Goal: Information Seeking & Learning: Understand process/instructions

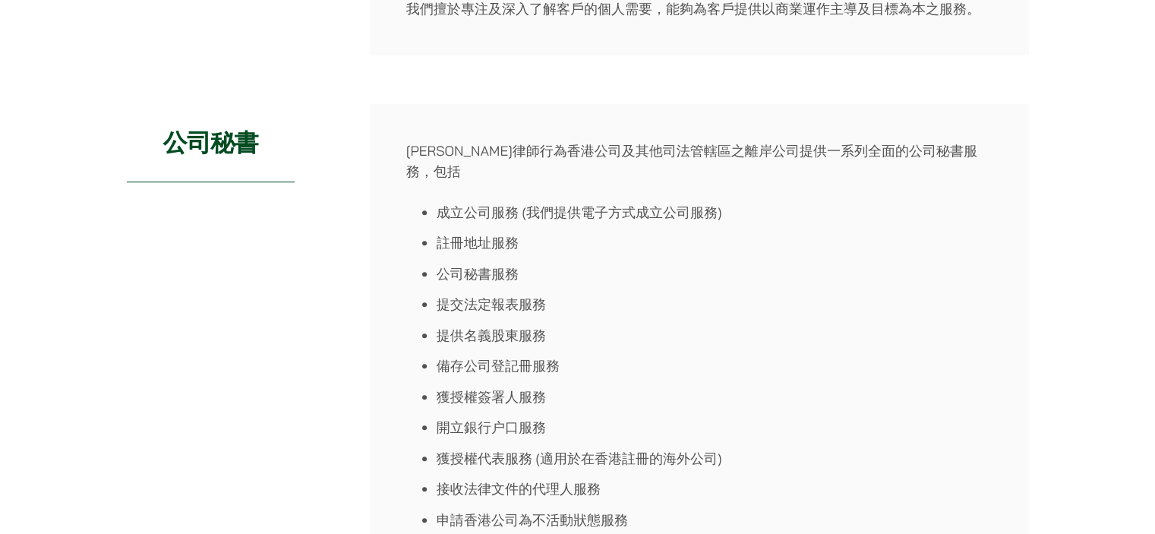
scroll to position [683, 0]
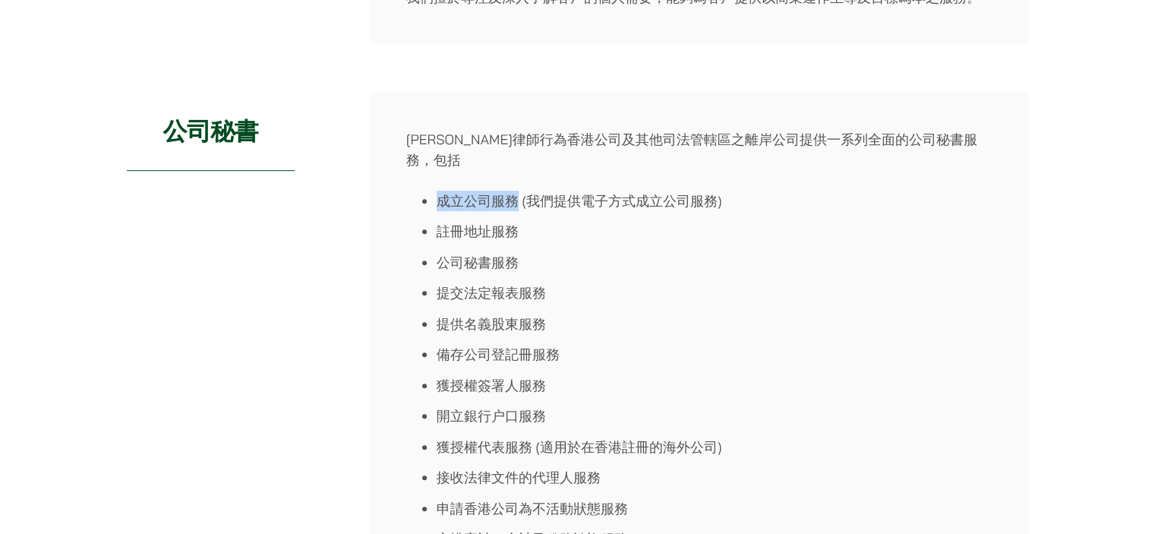
drag, startPoint x: 442, startPoint y: 180, endPoint x: 516, endPoint y: 185, distance: 74.6
click at [516, 191] on li "成立公司服務 (我們提供電子方式成立公司服務)" at bounding box center [715, 201] width 556 height 21
click at [505, 221] on li "註冊地址服務" at bounding box center [715, 231] width 556 height 21
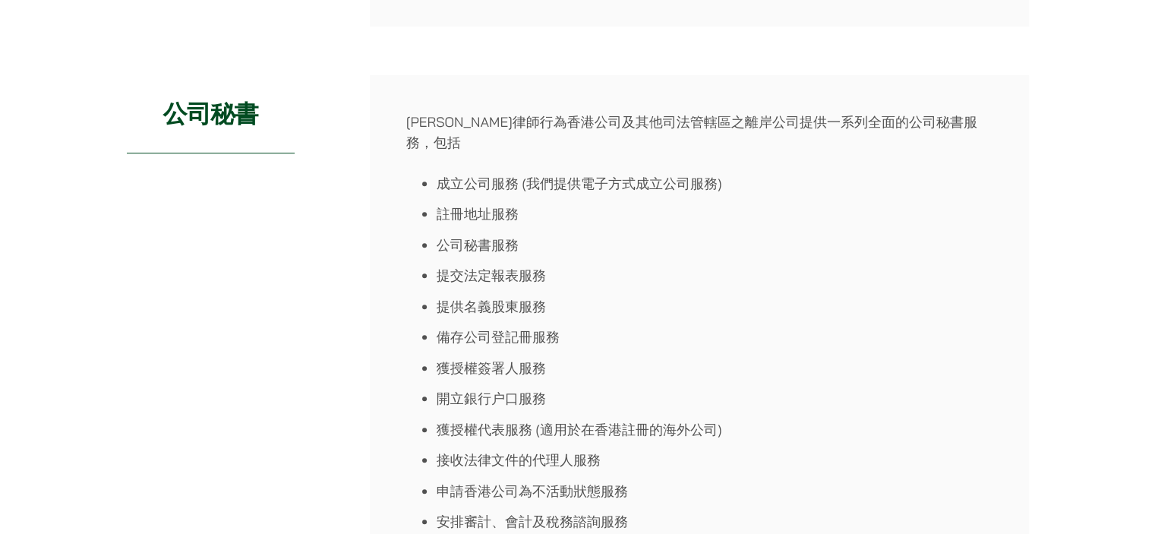
scroll to position [759, 0]
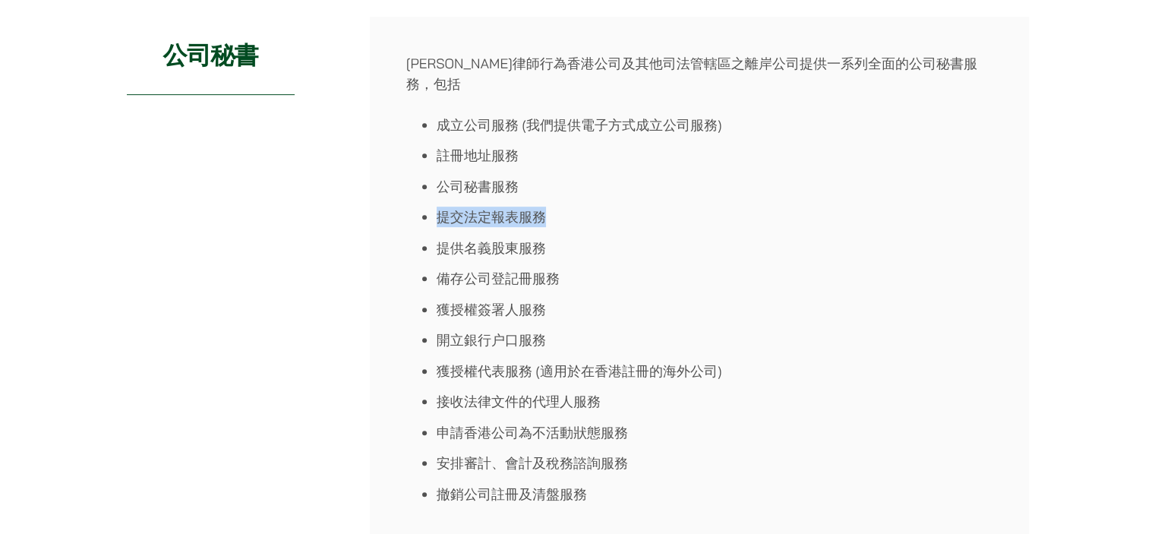
drag, startPoint x: 443, startPoint y: 200, endPoint x: 557, endPoint y: 205, distance: 114.0
click at [557, 207] on li "提交法定報表服務" at bounding box center [715, 217] width 556 height 21
click at [509, 238] on li "提供名義股東服務" at bounding box center [715, 248] width 556 height 21
drag, startPoint x: 443, startPoint y: 222, endPoint x: 553, endPoint y: 223, distance: 110.1
click at [553, 238] on li "提供名義股東服務" at bounding box center [715, 248] width 556 height 21
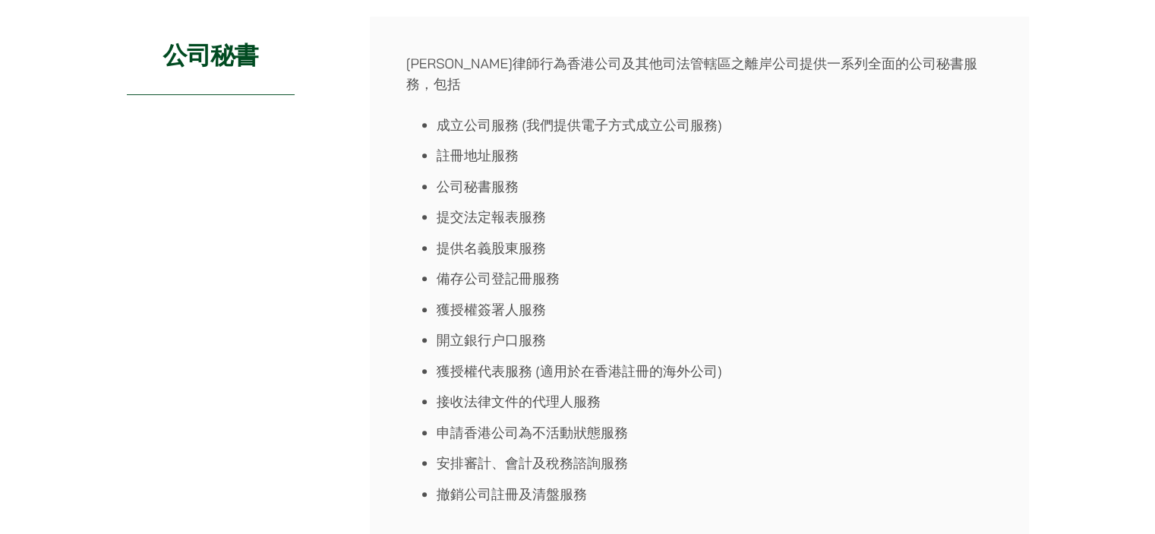
click at [508, 207] on li "提交法定報表服務" at bounding box center [715, 217] width 556 height 21
drag, startPoint x: 432, startPoint y: 194, endPoint x: 555, endPoint y: 199, distance: 123.1
click at [555, 199] on ul "成立公司服務 (我們提供電子方式成立公司服務) 註冊地址服務 公司秘書服務 提交法定報表服務 提供名義股東服務 備存公司登記冊服務 獲授權簽署人服務 開立銀行…" at bounding box center [699, 310] width 586 height 390
click at [462, 176] on ul "成立公司服務 (我們提供電子方式成立公司服務) 註冊地址服務 公司秘書服務 提交法定報表服務 提供名義股東服務 備存公司登記冊服務 獲授權簽署人服務 開立銀行…" at bounding box center [699, 310] width 586 height 390
drag, startPoint x: 440, startPoint y: 252, endPoint x: 584, endPoint y: 252, distance: 143.5
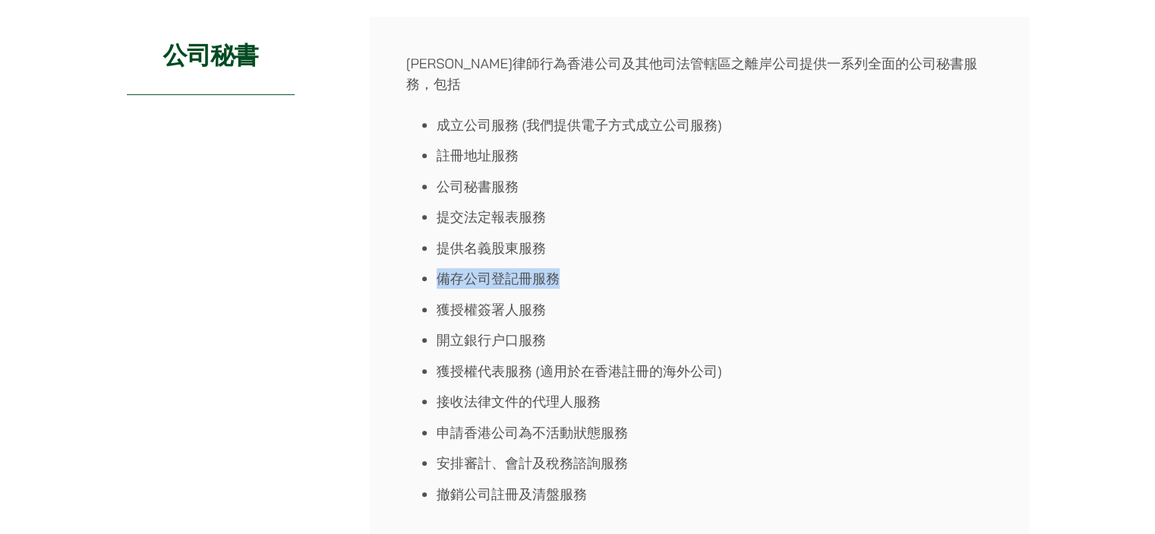
click at [584, 268] on li "備存公司登記冊服務" at bounding box center [715, 278] width 556 height 21
click at [487, 299] on li "獲授權簽署人服務" at bounding box center [715, 309] width 556 height 21
drag, startPoint x: 445, startPoint y: 288, endPoint x: 574, endPoint y: 294, distance: 129.2
click at [574, 299] on li "獲授權簽署人服務" at bounding box center [715, 309] width 556 height 21
click at [507, 330] on li "開立銀行户口服務" at bounding box center [715, 340] width 556 height 21
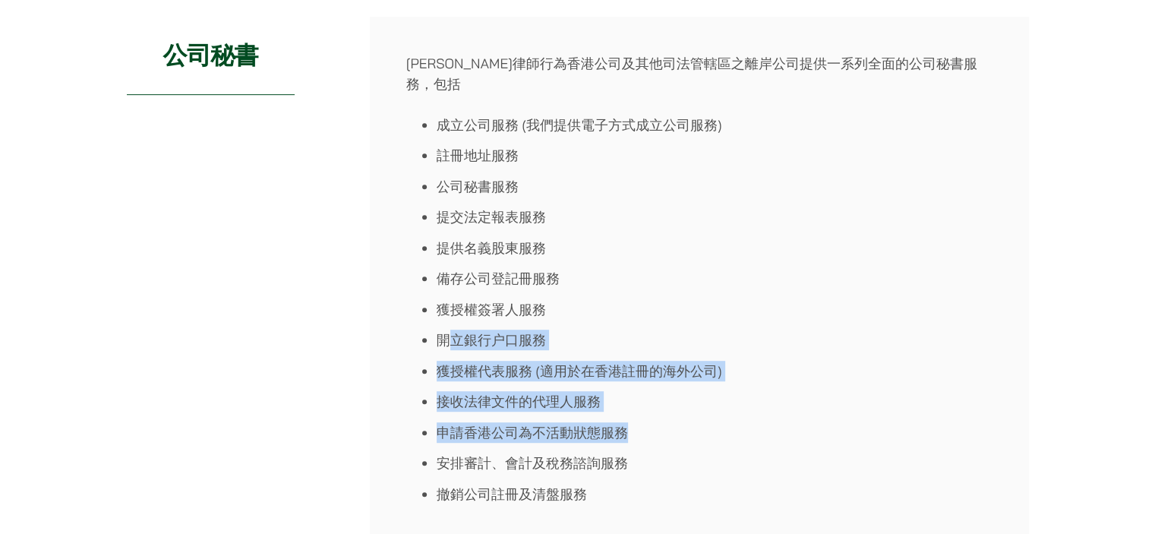
drag, startPoint x: 450, startPoint y: 319, endPoint x: 765, endPoint y: 411, distance: 329.0
click at [765, 411] on ul "成立公司服務 (我們提供電子方式成立公司服務) 註冊地址服務 公司秘書服務 提交法定報表服務 提供名義股東服務 備存公司登記冊服務 獲授權簽署人服務 開立銀行…" at bounding box center [699, 310] width 586 height 390
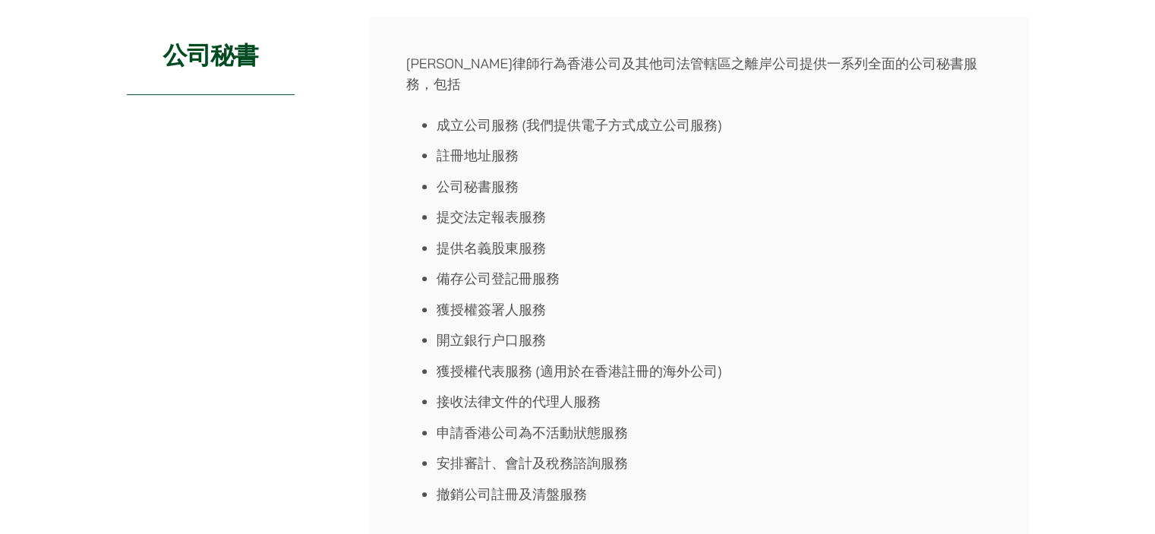
click at [581, 453] on li "安排審計、會計及稅務諮詢服務" at bounding box center [715, 463] width 556 height 21
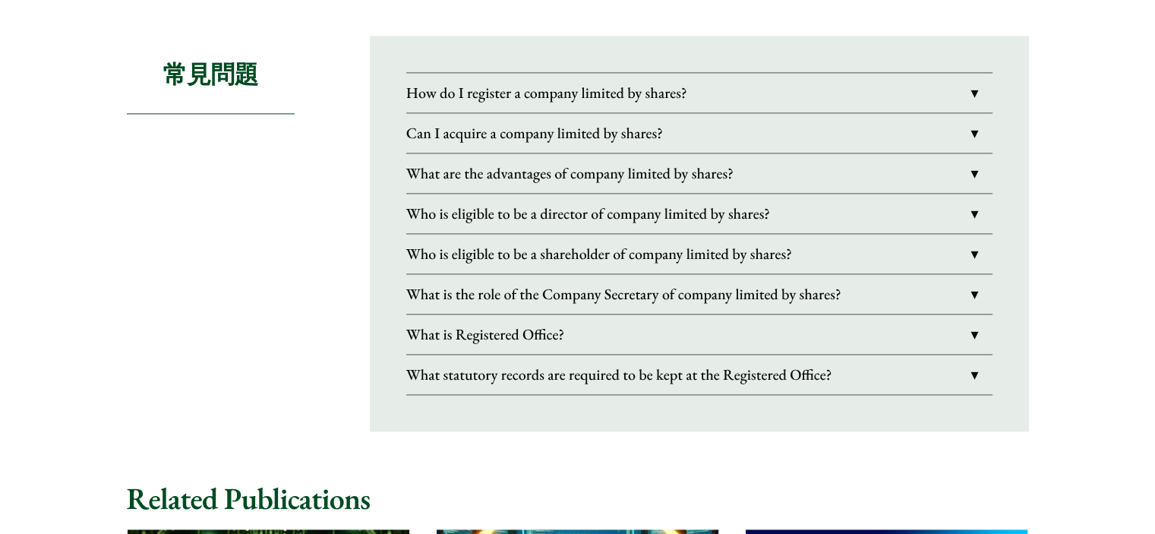
scroll to position [2126, 0]
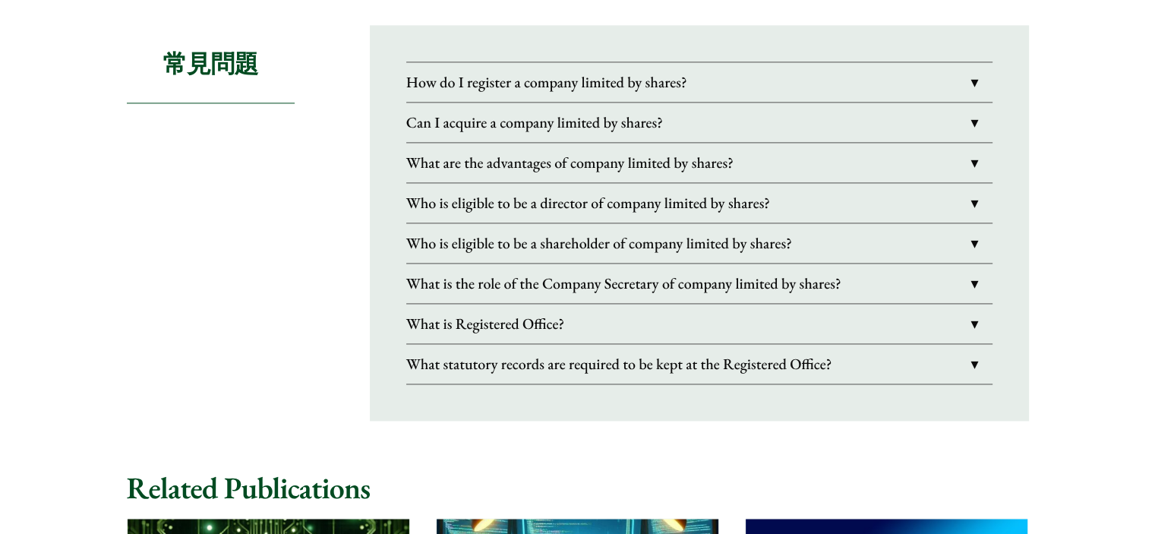
click at [579, 62] on link "How do I register a company limited by shares?" at bounding box center [699, 81] width 586 height 39
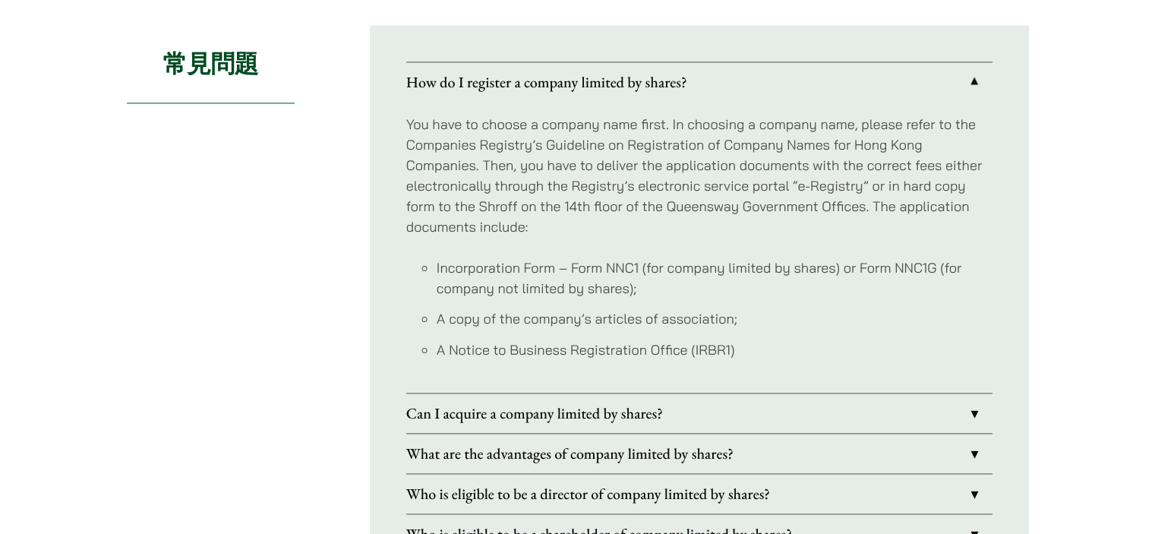
click at [579, 62] on link "How do I register a company limited by shares?" at bounding box center [699, 81] width 586 height 39
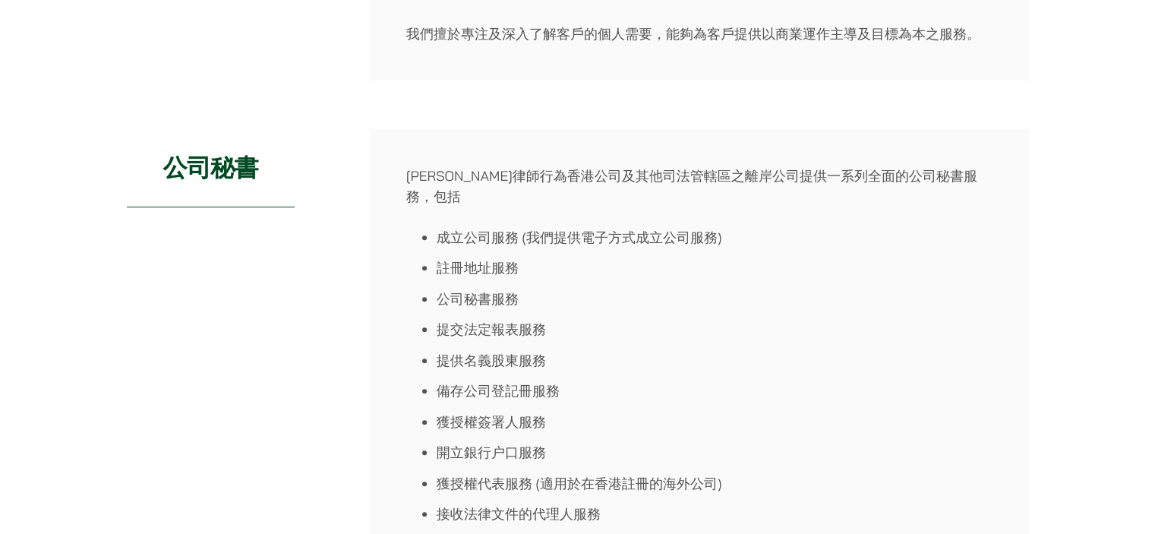
scroll to position [683, 0]
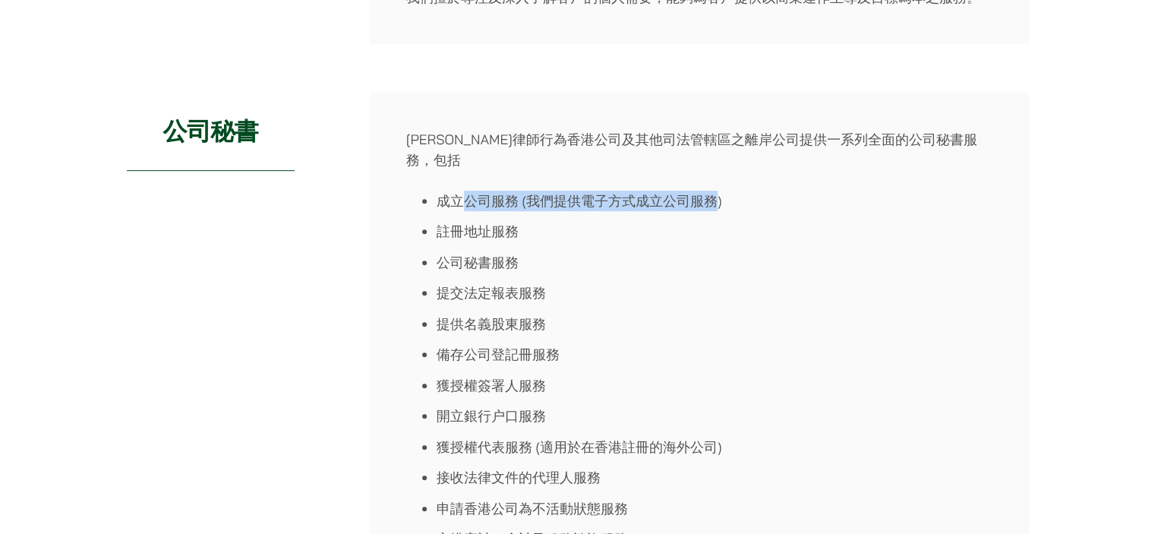
drag, startPoint x: 459, startPoint y: 183, endPoint x: 702, endPoint y: 188, distance: 242.3
click at [717, 191] on li "成立公司服務 (我們提供電子方式成立公司服務)" at bounding box center [715, 201] width 556 height 21
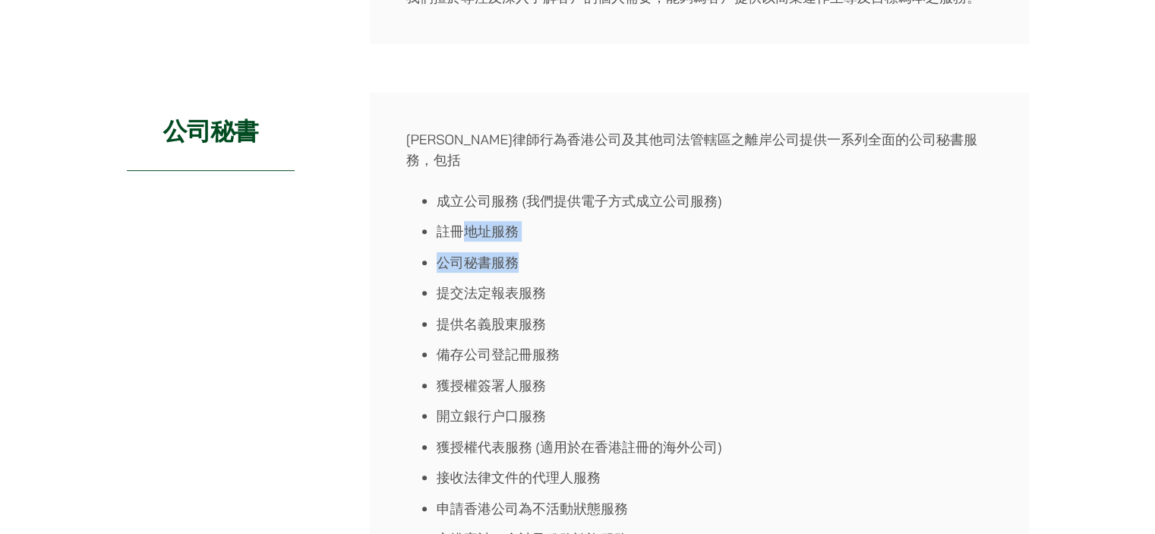
drag, startPoint x: 464, startPoint y: 200, endPoint x: 522, endPoint y: 230, distance: 65.9
click at [532, 223] on ul "成立公司服務 (我們提供電子方式成立公司服務) 註冊地址服務 公司秘書服務 提交法定報表服務 提供名義股東服務 備存公司登記冊服務 獲授權簽署人服務 開立銀行…" at bounding box center [699, 386] width 586 height 390
click at [450, 221] on li "註冊地址服務" at bounding box center [715, 231] width 556 height 21
drag, startPoint x: 446, startPoint y: 210, endPoint x: 556, endPoint y: 233, distance: 111.8
click at [572, 221] on ul "成立公司服務 (我們提供電子方式成立公司服務) 註冊地址服務 公司秘書服務 提交法定報表服務 提供名義股東服務 備存公司登記冊服務 獲授權簽署人服務 開立銀行…" at bounding box center [699, 386] width 586 height 390
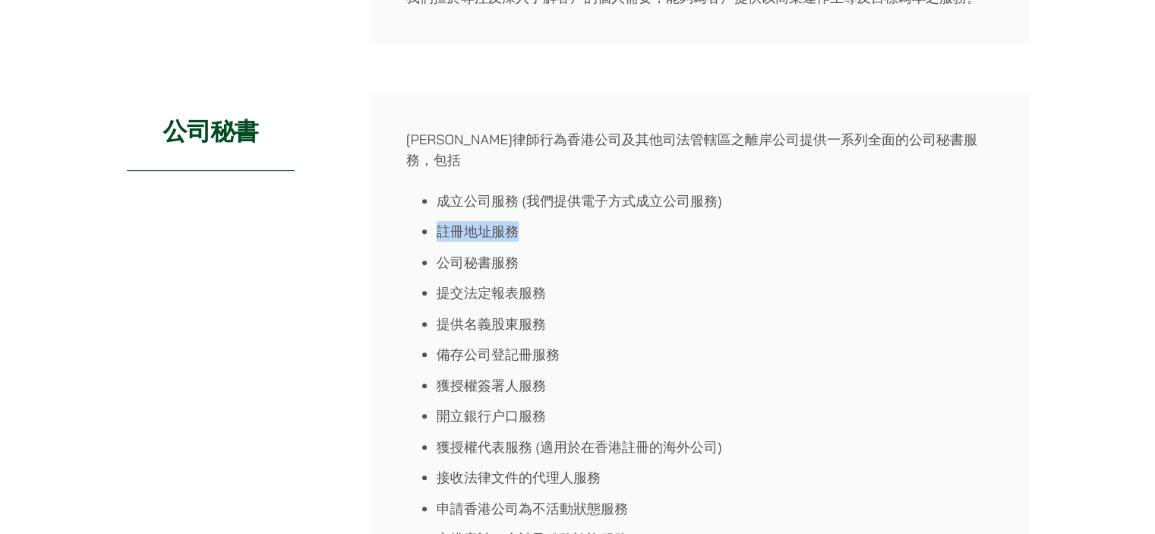
drag, startPoint x: 439, startPoint y: 212, endPoint x: 541, endPoint y: 213, distance: 101.8
click at [544, 221] on li "註冊地址服務" at bounding box center [715, 231] width 556 height 21
drag, startPoint x: 440, startPoint y: 177, endPoint x: 522, endPoint y: 178, distance: 82.0
click at [522, 191] on li "成立公司服務 (我們提供電子方式成立公司服務)" at bounding box center [715, 201] width 556 height 21
click at [605, 191] on li "成立公司服務 (我們提供電子方式成立公司服務)" at bounding box center [715, 201] width 556 height 21
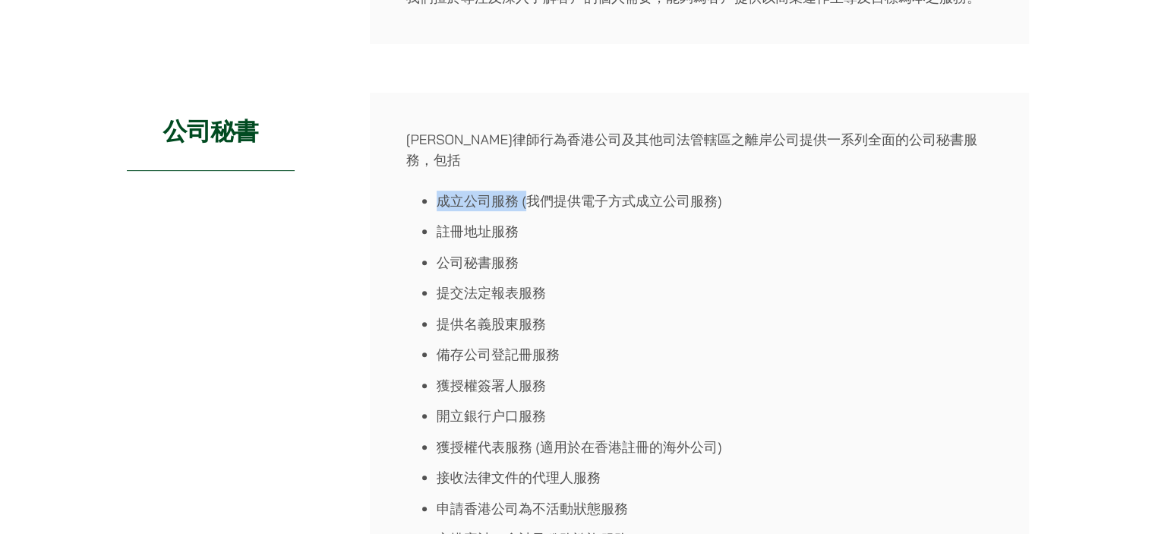
drag, startPoint x: 438, startPoint y: 185, endPoint x: 531, endPoint y: 183, distance: 92.6
click at [531, 191] on li "成立公司服務 (我們提供電子方式成立公司服務)" at bounding box center [715, 201] width 556 height 21
drag, startPoint x: 437, startPoint y: 206, endPoint x: 541, endPoint y: 213, distance: 103.5
click at [541, 221] on li "註冊地址服務" at bounding box center [715, 231] width 556 height 21
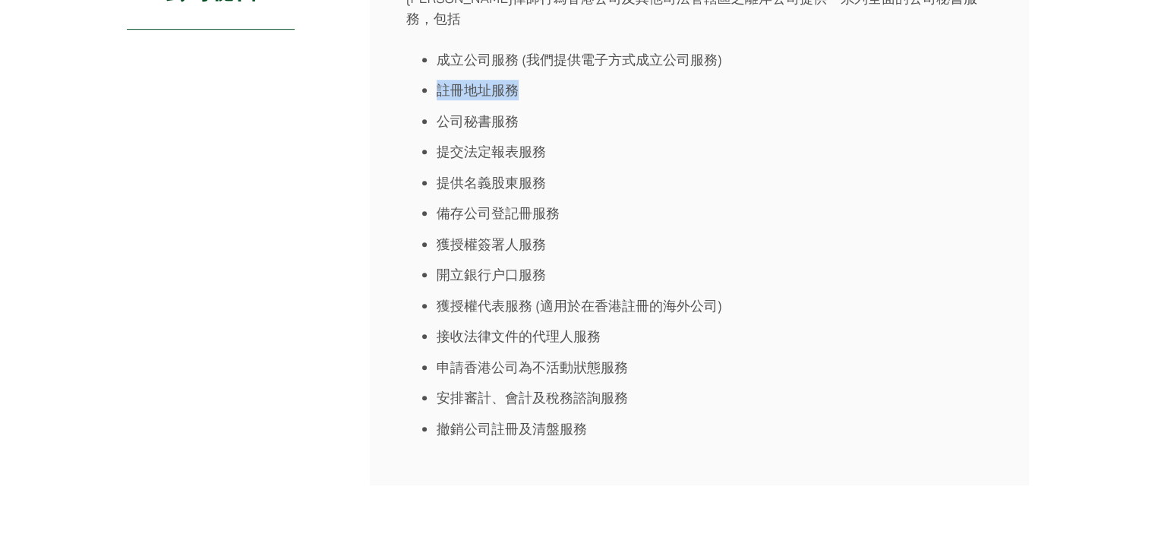
scroll to position [835, 0]
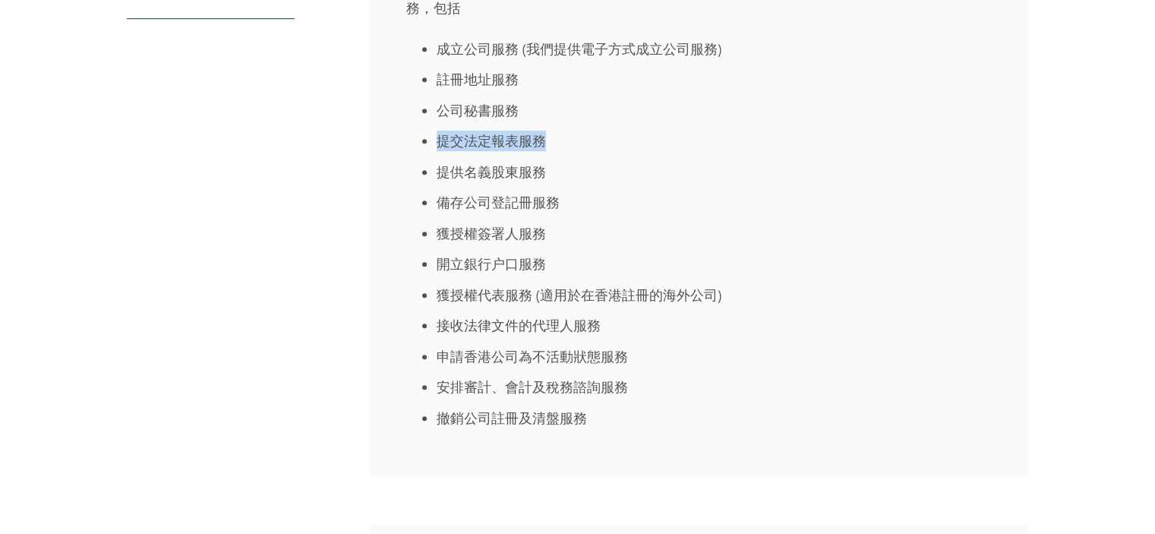
drag, startPoint x: 437, startPoint y: 121, endPoint x: 573, endPoint y: 127, distance: 136.1
click at [573, 131] on li "提交法定報表服務" at bounding box center [715, 141] width 556 height 21
click at [601, 135] on ul "成立公司服務 (我們提供電子方式成立公司服務) 註冊地址服務 公司秘書服務 提交法定報表服務 提供名義股東服務 備存公司登記冊服務 獲授權簽署人服務 開立銀行…" at bounding box center [699, 234] width 586 height 390
